Goal: Task Accomplishment & Management: Manage account settings

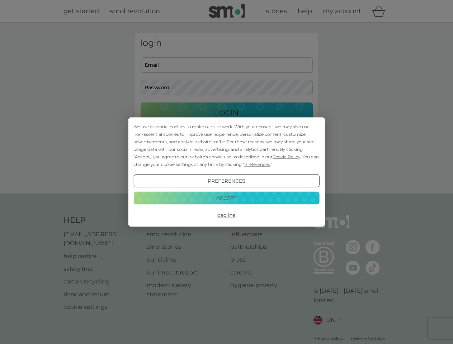
click at [287, 157] on span "Cookie Policy" at bounding box center [287, 156] width 28 height 5
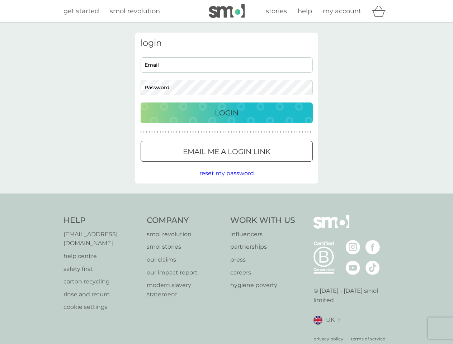
click at [256, 164] on div "login Email Password Login ● ● ● ● ● ● ● ● ● ● ● ● ● ● ● ● ● ● ● ● ● ● ● ● ● ● …" at bounding box center [226, 108] width 183 height 151
click at [226, 181] on div "login Email Password Login ● ● ● ● ● ● ● ● ● ● ● ● ● ● ● ● ● ● ● ● ● ● ● ● ● ● …" at bounding box center [226, 108] width 183 height 151
click at [226, 215] on div "Help [EMAIL_ADDRESS][DOMAIN_NAME] help centre safety first carton recycling rin…" at bounding box center [226, 278] width 326 height 127
click at [226, 198] on div "Help [EMAIL_ADDRESS][DOMAIN_NAME] help centre safety first carton recycling rin…" at bounding box center [226, 279] width 453 height 170
